Goal: Information Seeking & Learning: Learn about a topic

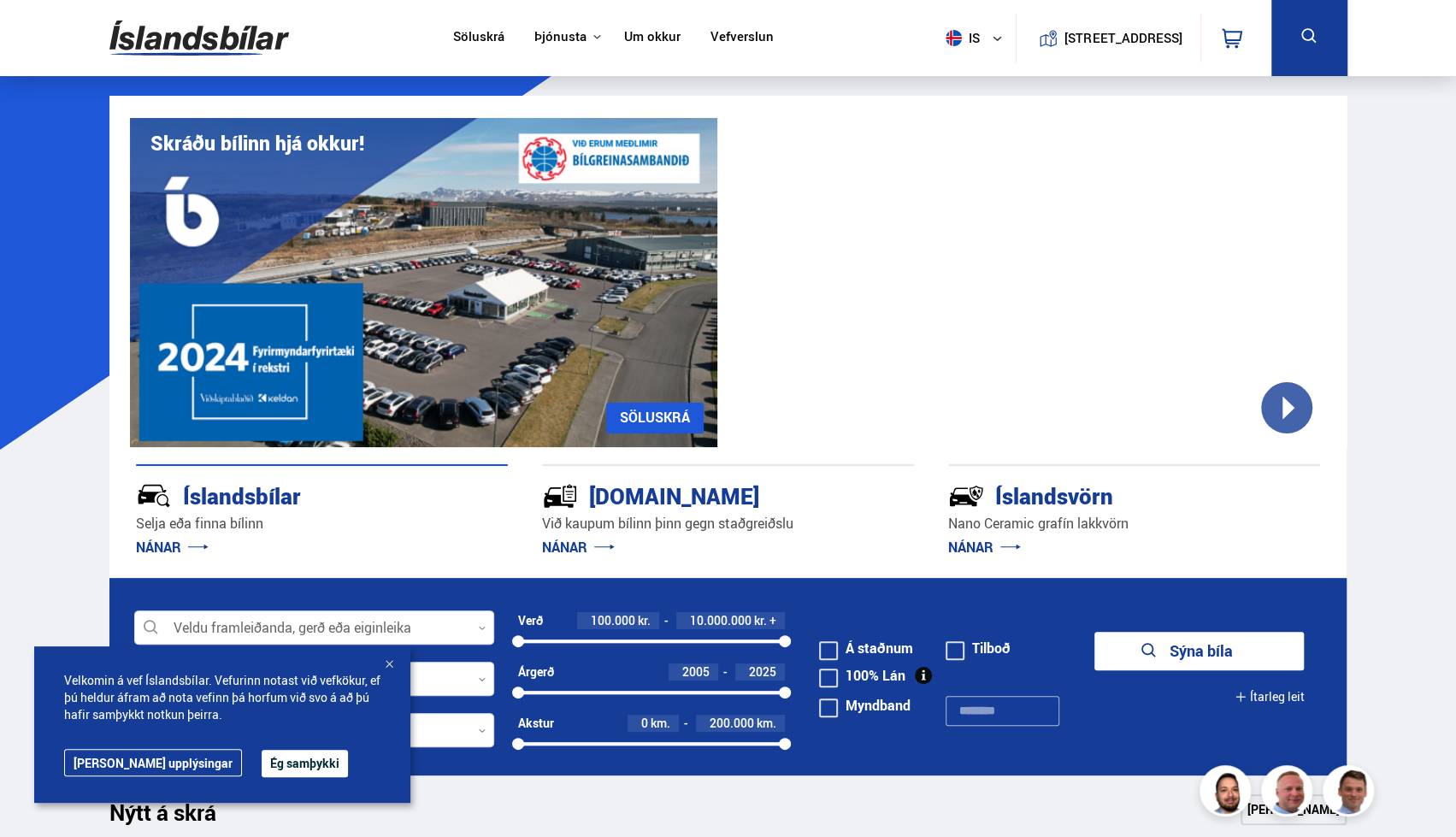
click at [205, 510] on div "Íslandsbílar" at bounding box center [291, 495] width 311 height 30
click at [563, 548] on link "NÁNAR" at bounding box center [578, 547] width 73 height 19
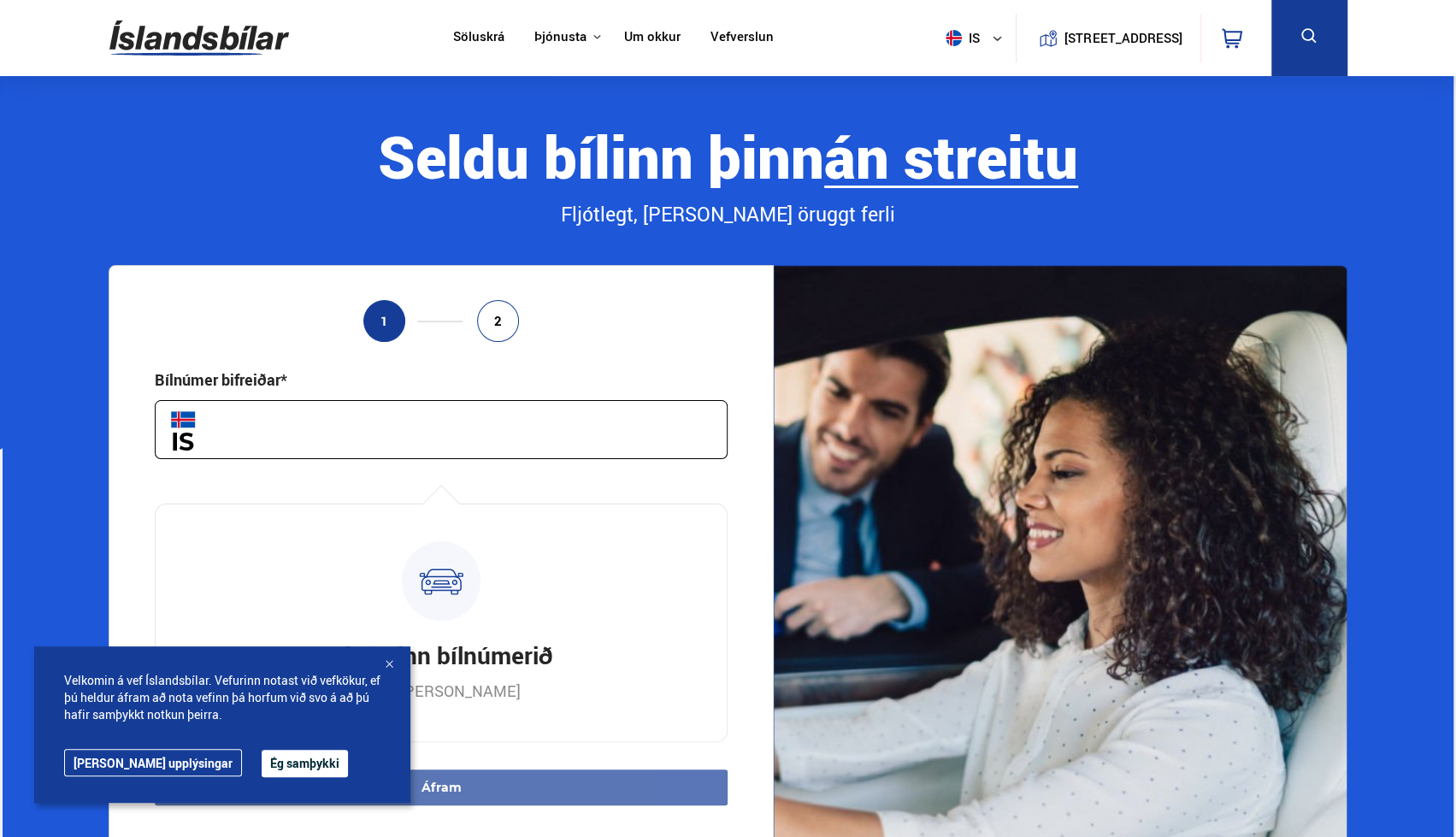
click at [395, 433] on input "text" at bounding box center [441, 429] width 573 height 59
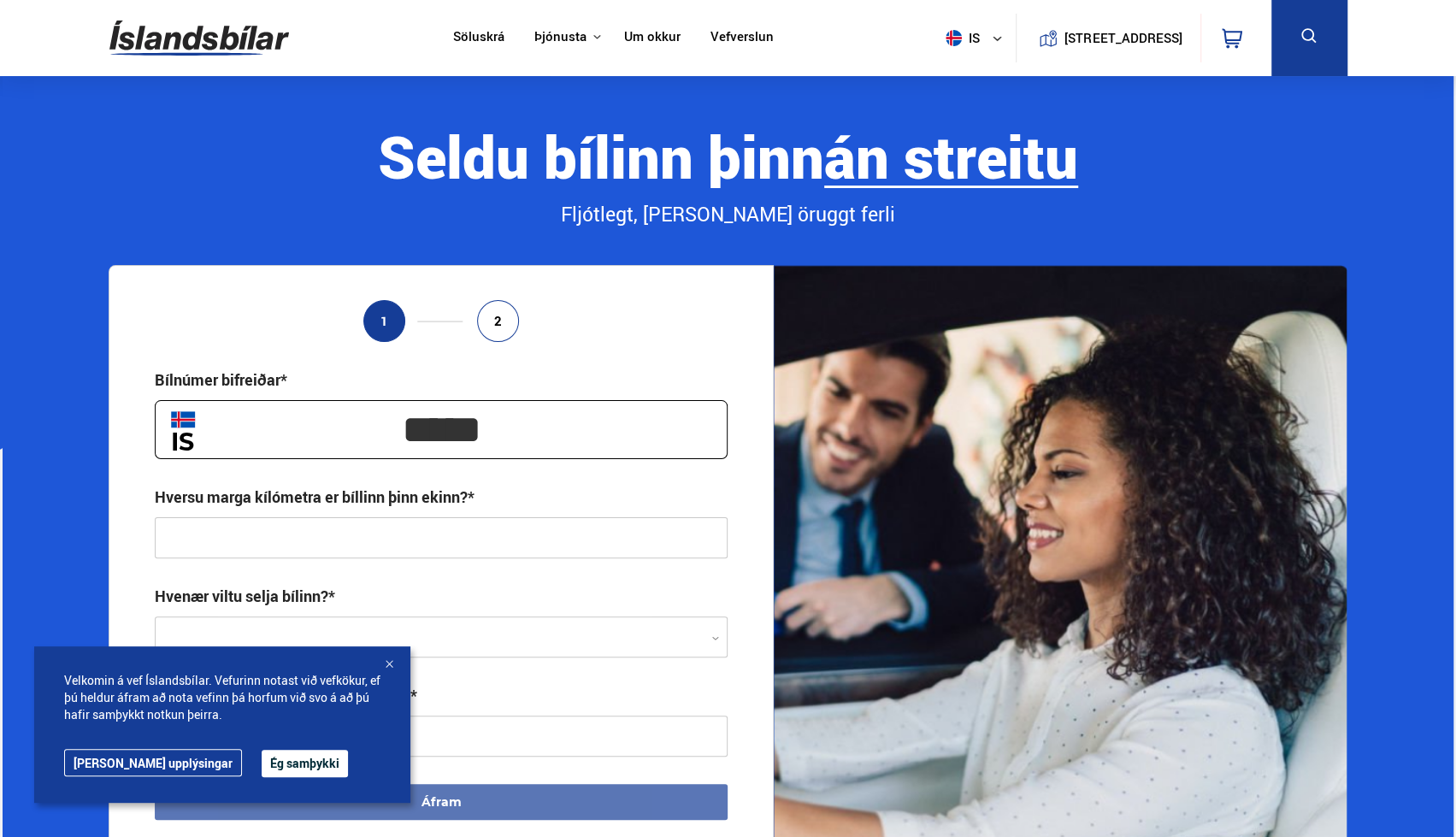
type input "*****"
click at [219, 42] on img at bounding box center [199, 38] width 180 height 56
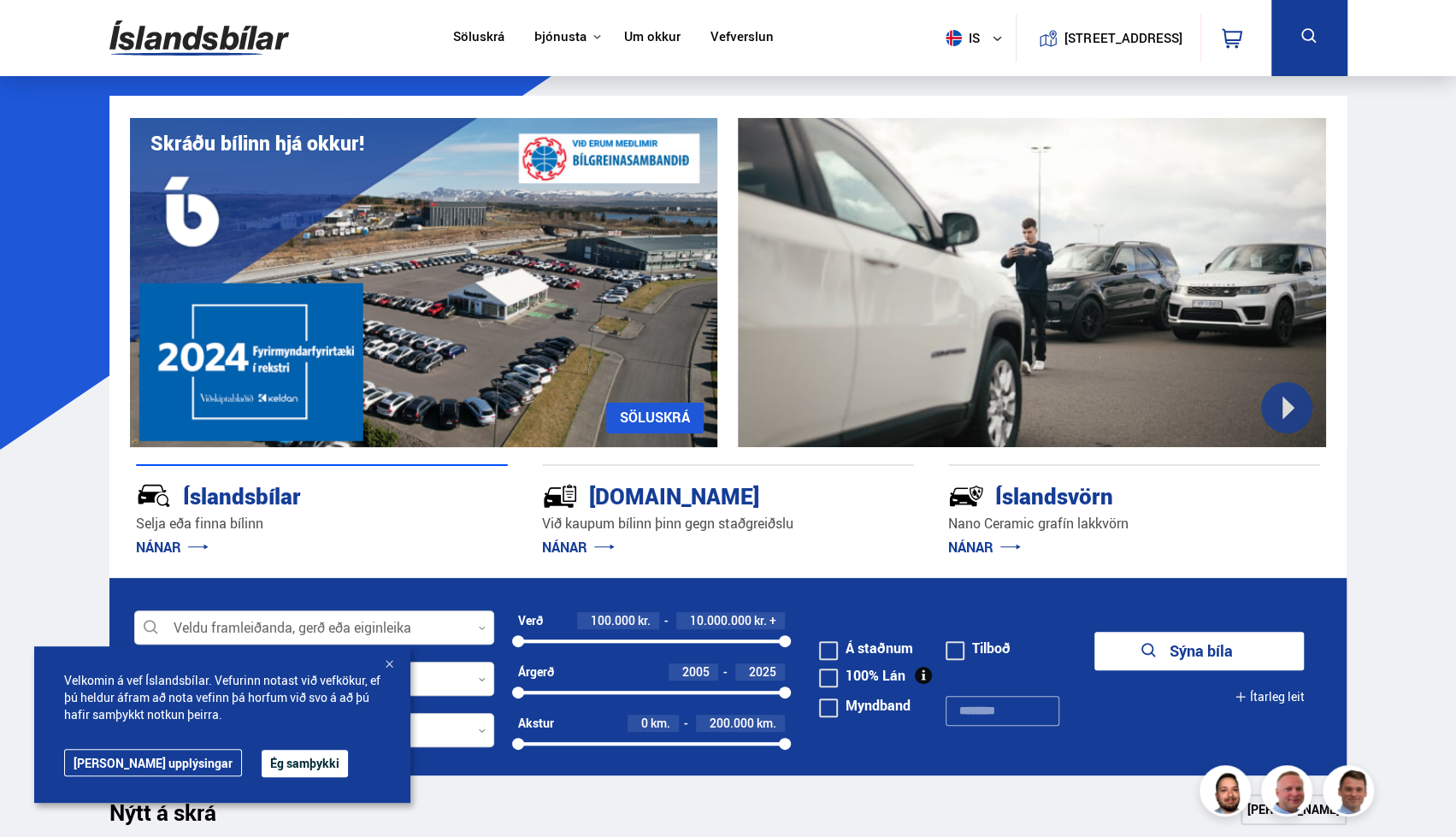
click at [158, 540] on link "NÁNAR" at bounding box center [172, 547] width 73 height 19
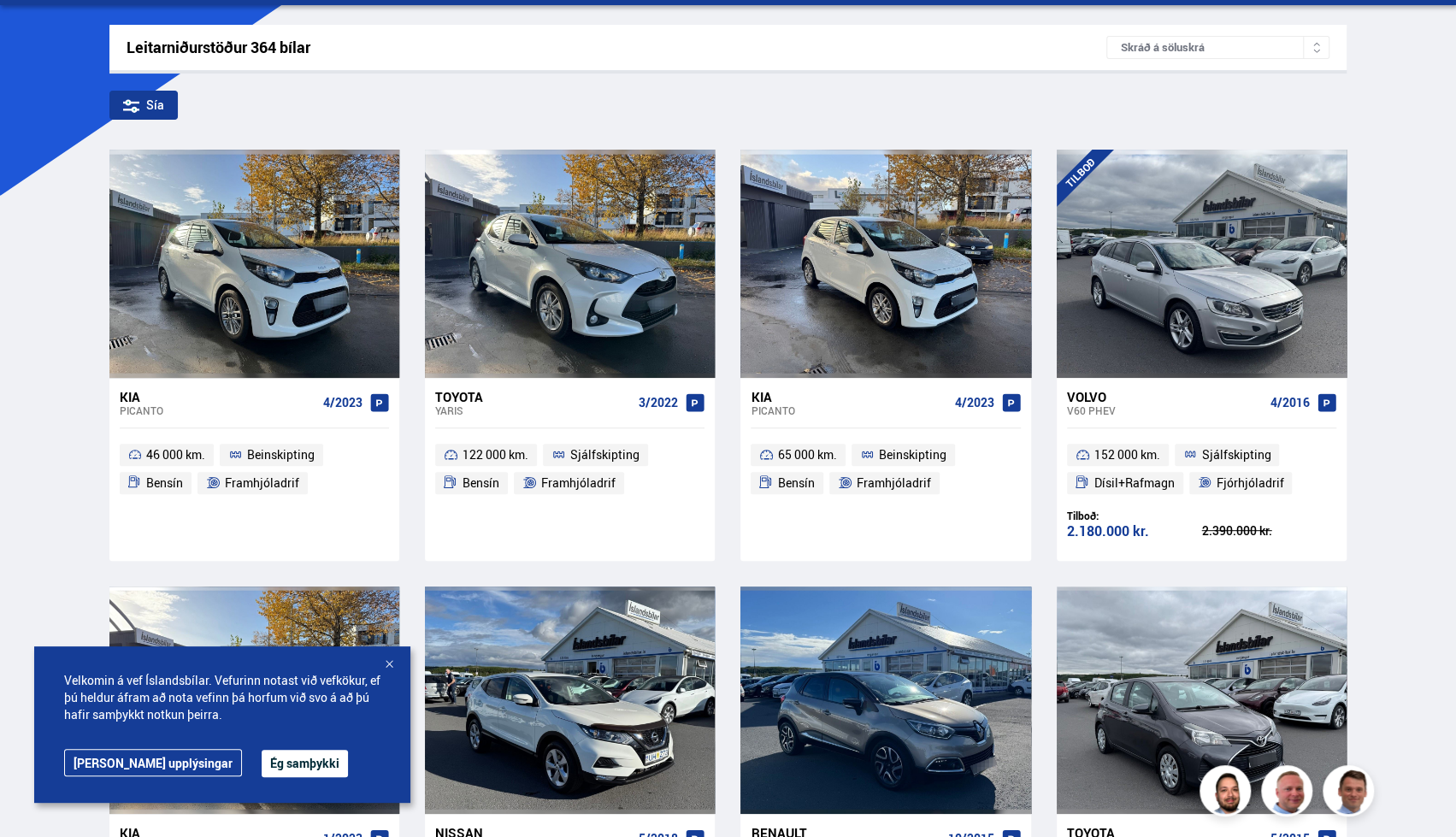
scroll to position [256, 0]
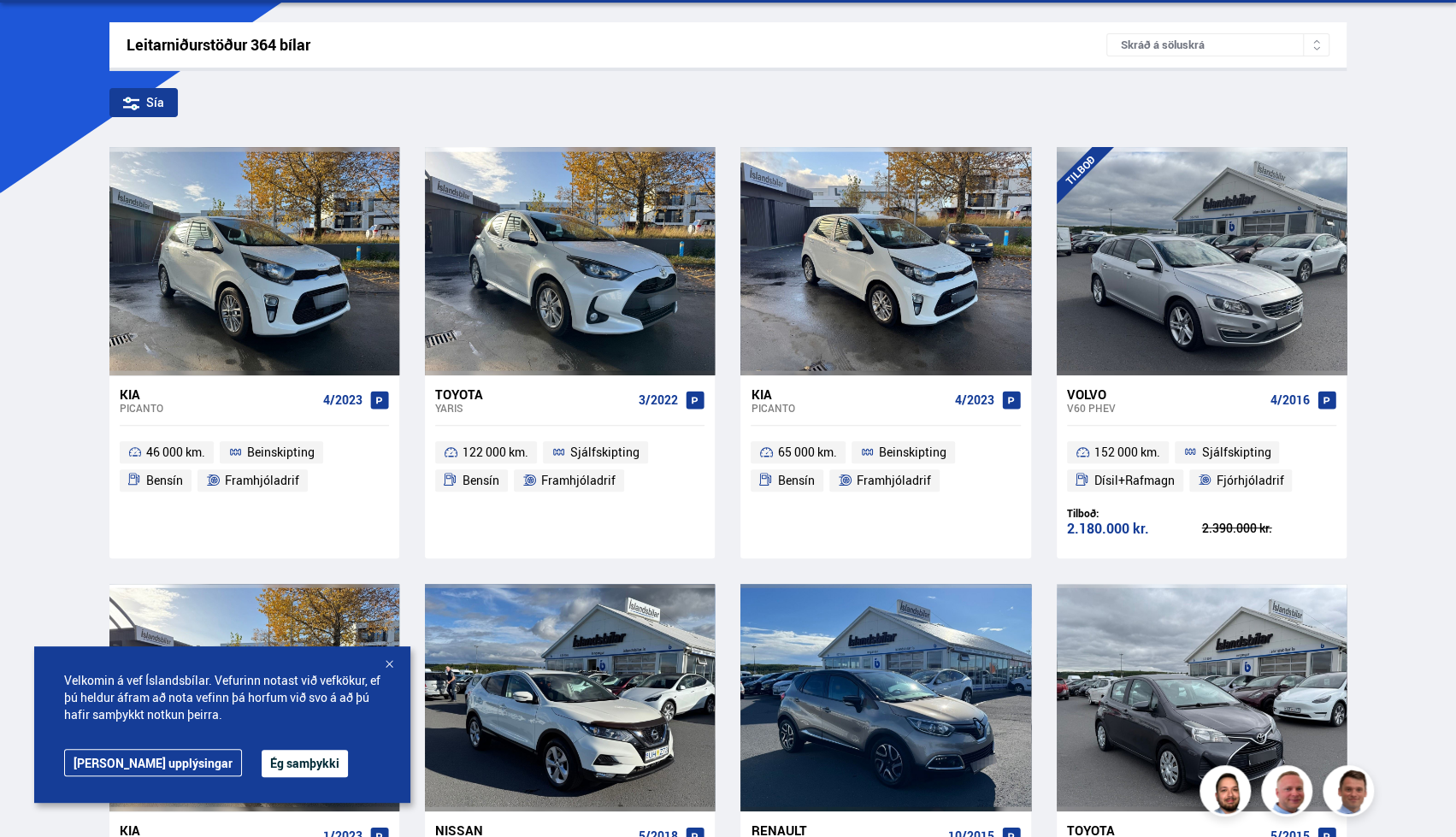
click at [263, 763] on button "Ég samþykki" at bounding box center [305, 763] width 86 height 27
